Goal: Find specific page/section: Find specific page/section

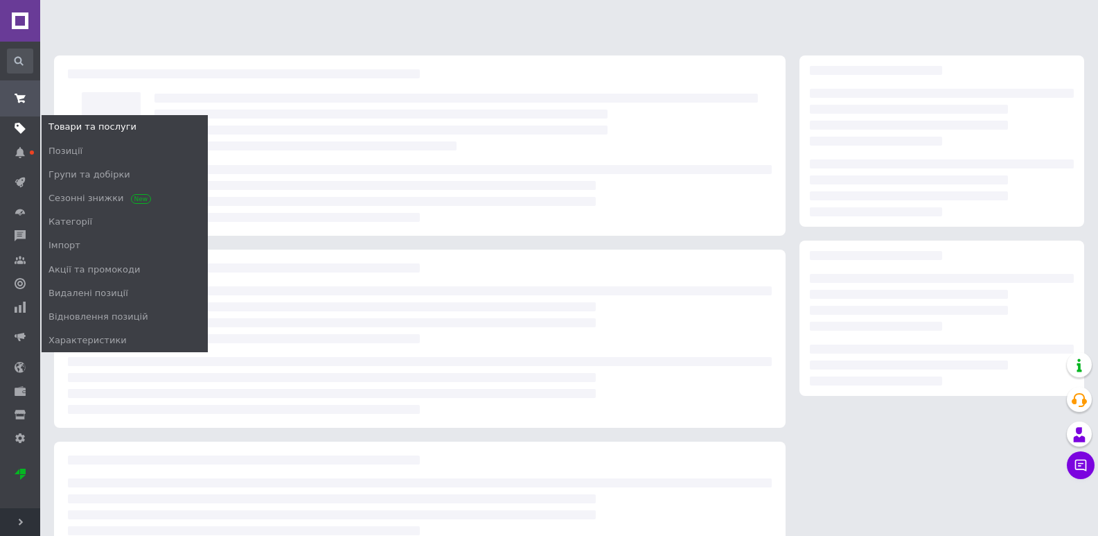
click at [10, 125] on span at bounding box center [20, 128] width 40 height 12
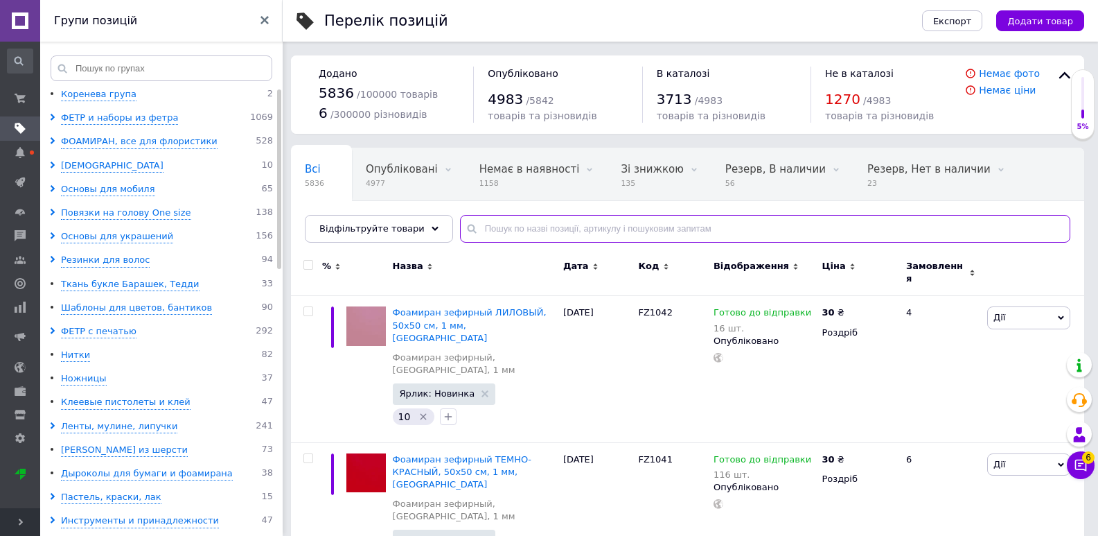
click at [509, 226] on input "text" at bounding box center [765, 229] width 610 height 28
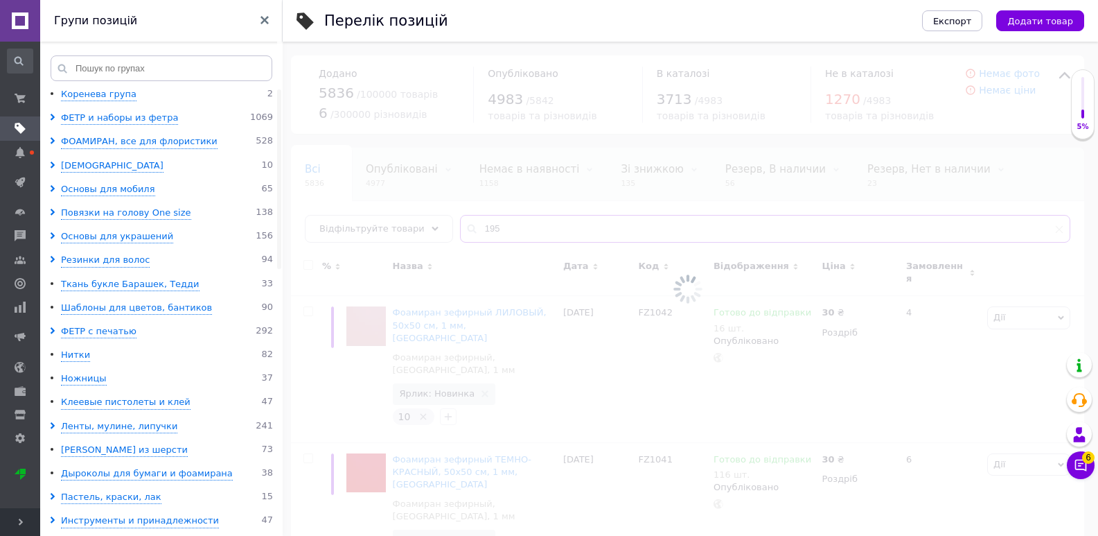
type input "1953"
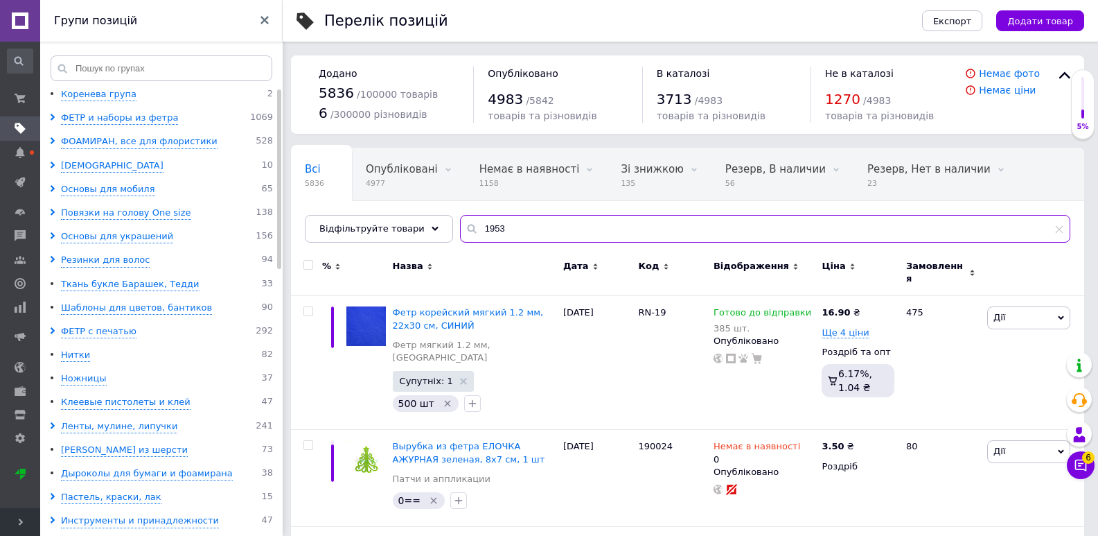
click at [518, 220] on input "1953" at bounding box center [765, 229] width 610 height 28
type input "1953"
drag, startPoint x: 503, startPoint y: 235, endPoint x: 468, endPoint y: 237, distance: 34.7
click at [468, 236] on input "1953" at bounding box center [765, 229] width 610 height 28
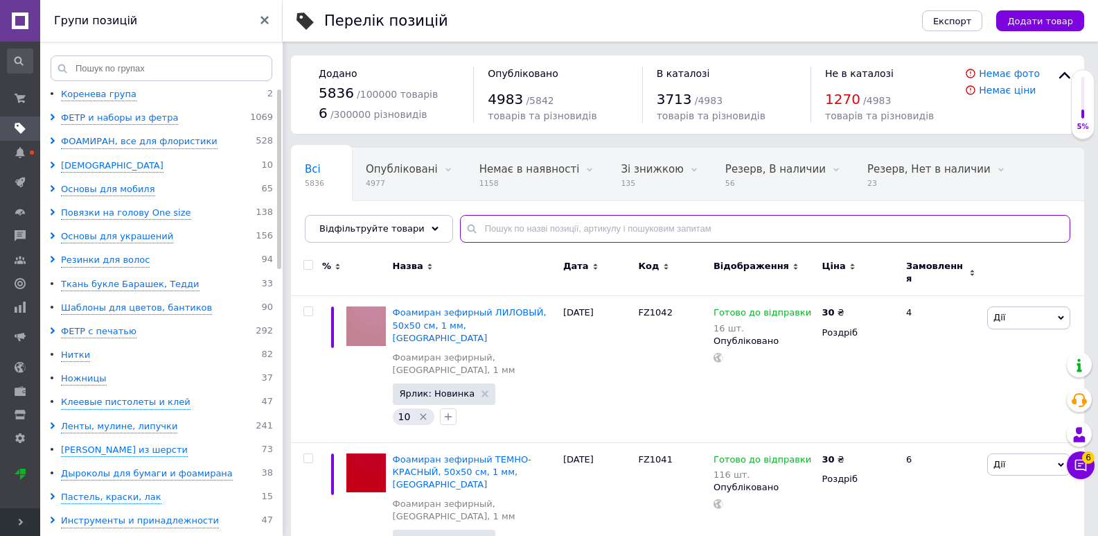
type input "1953"
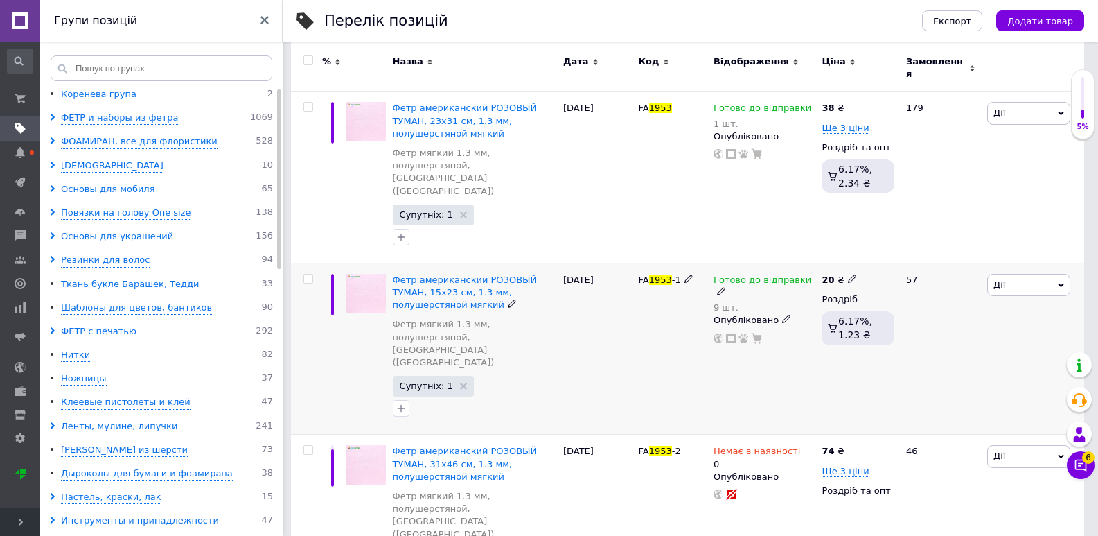
scroll to position [135, 0]
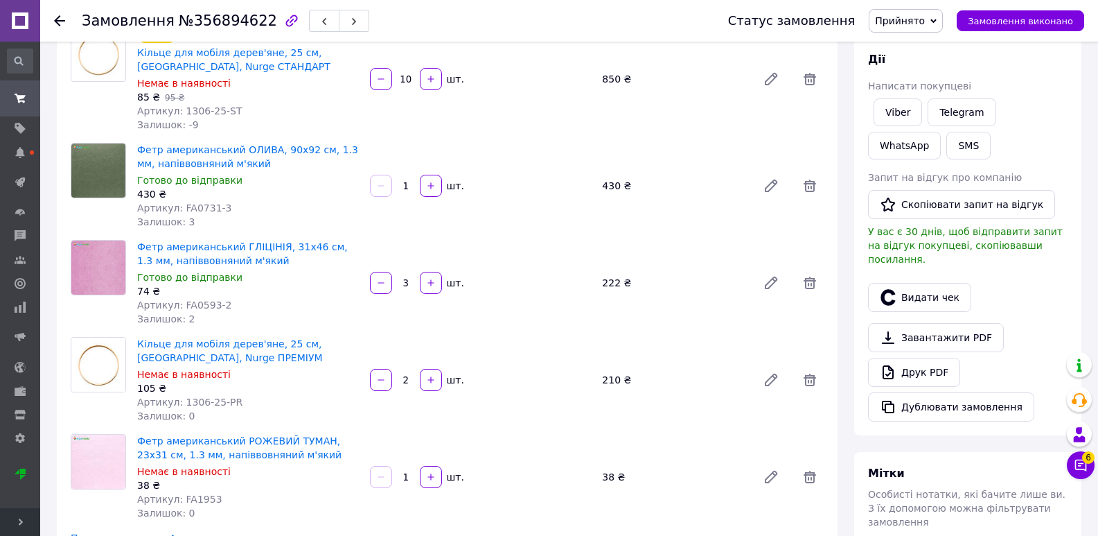
scroll to position [69, 0]
